Goal: Transaction & Acquisition: Purchase product/service

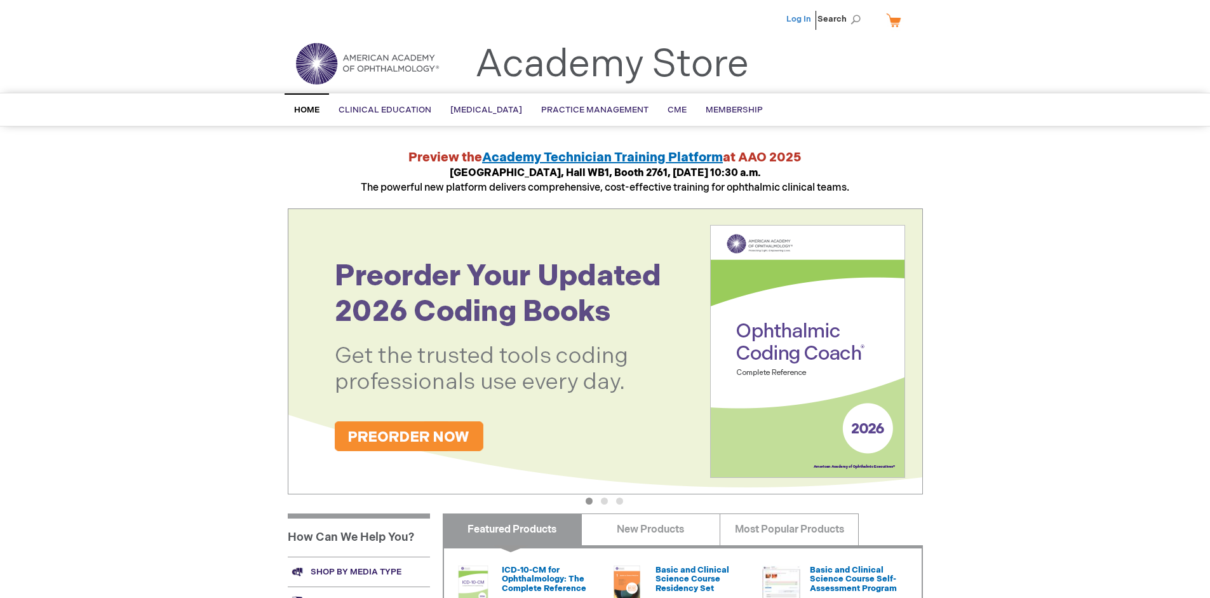
click at [800, 19] on link "Log In" at bounding box center [798, 19] width 25 height 10
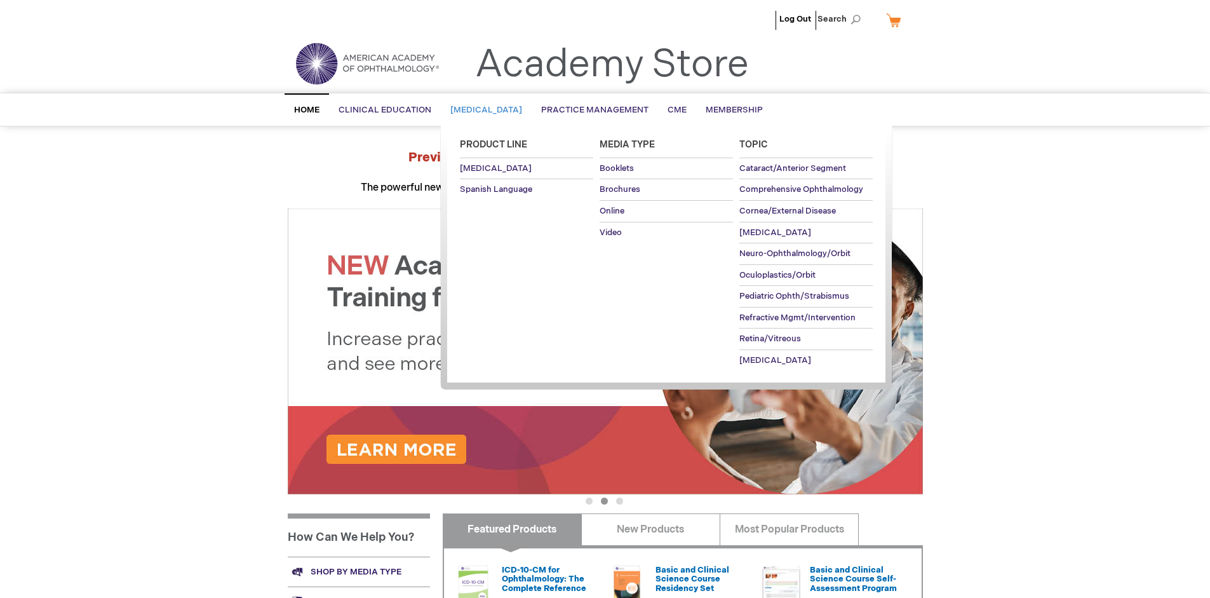
click at [490, 110] on span "[MEDICAL_DATA]" at bounding box center [486, 110] width 72 height 10
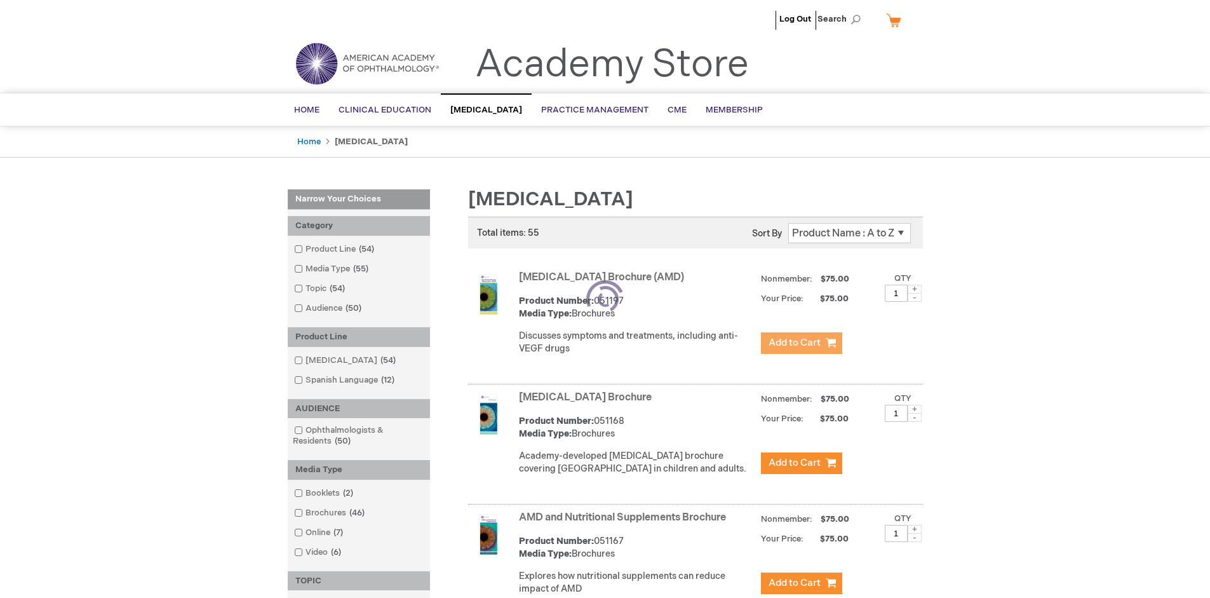
click at [801, 343] on span "Add to Cart" at bounding box center [795, 343] width 52 height 12
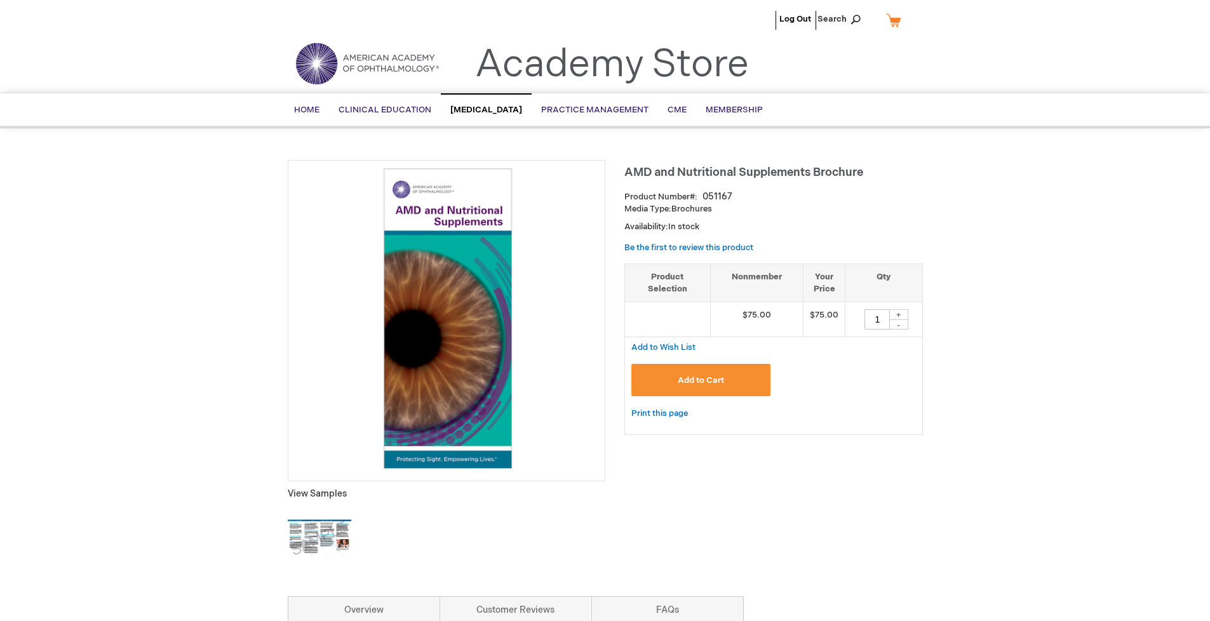
click at [701, 381] on span "Add to Cart" at bounding box center [701, 380] width 46 height 10
